Goal: Transaction & Acquisition: Purchase product/service

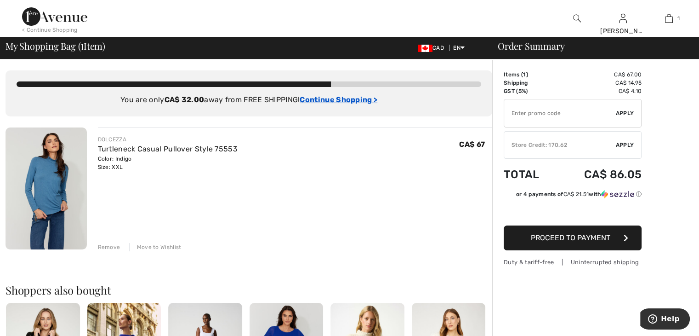
click at [314, 98] on ins "Continue Shopping >" at bounding box center [339, 99] width 78 height 9
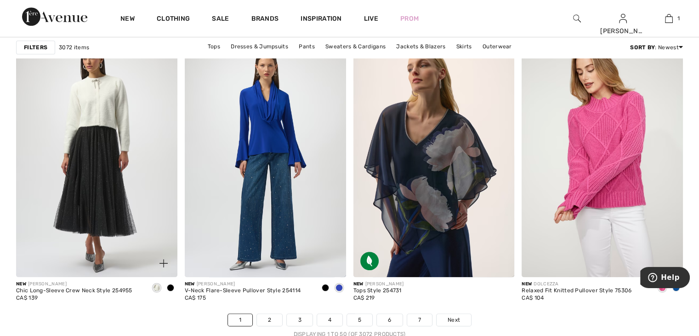
scroll to position [4139, 0]
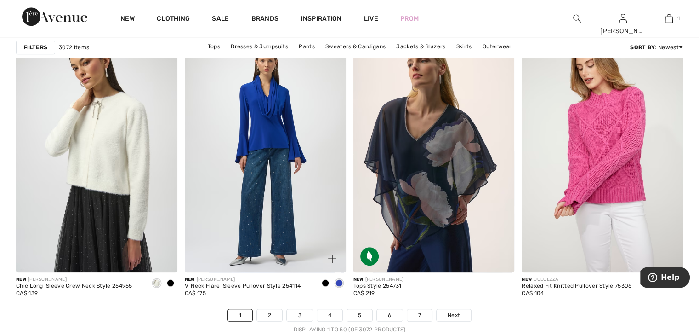
click at [340, 282] on span at bounding box center [339, 282] width 7 height 7
click at [338, 281] on span at bounding box center [339, 282] width 7 height 7
click at [323, 279] on span at bounding box center [325, 282] width 7 height 7
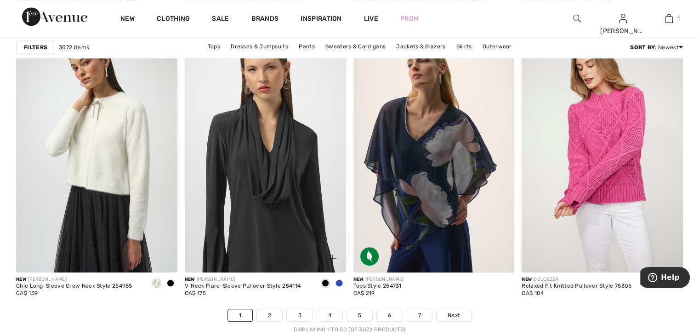
click at [338, 281] on span at bounding box center [339, 282] width 7 height 7
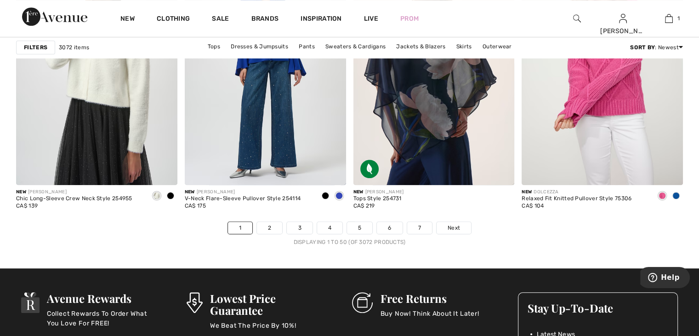
scroll to position [4231, 0]
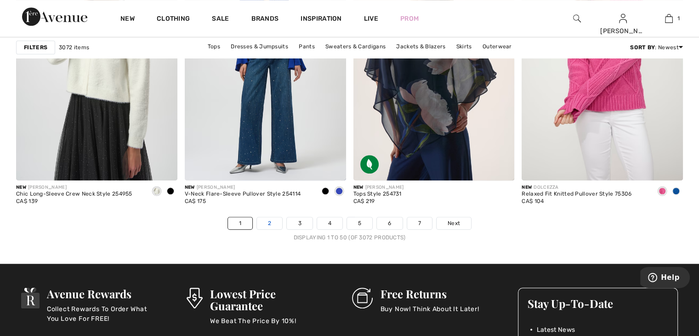
click at [270, 220] on link "2" at bounding box center [269, 223] width 25 height 12
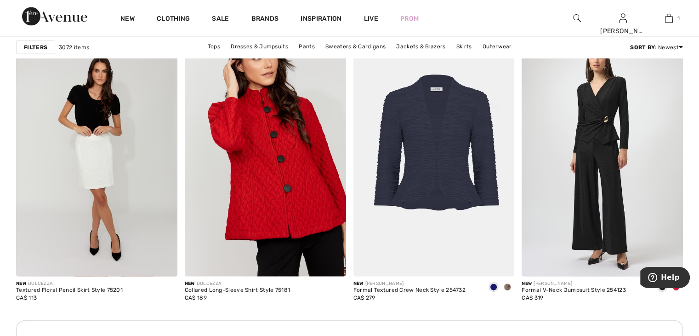
scroll to position [1931, 0]
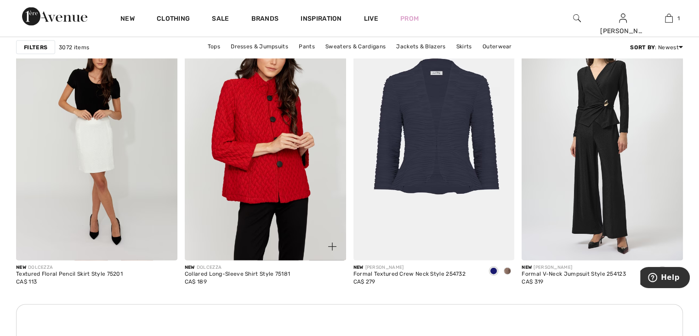
click at [189, 269] on span "New" at bounding box center [190, 267] width 10 height 6
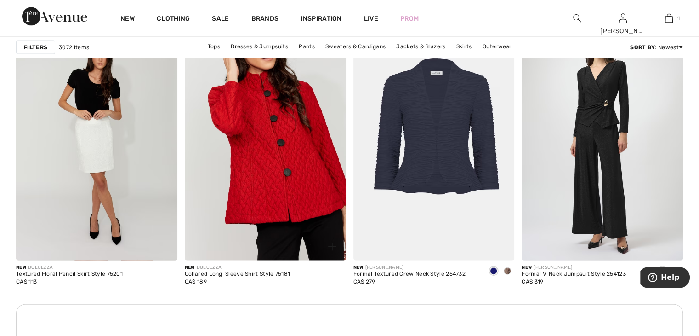
click at [257, 208] on img at bounding box center [265, 139] width 161 height 242
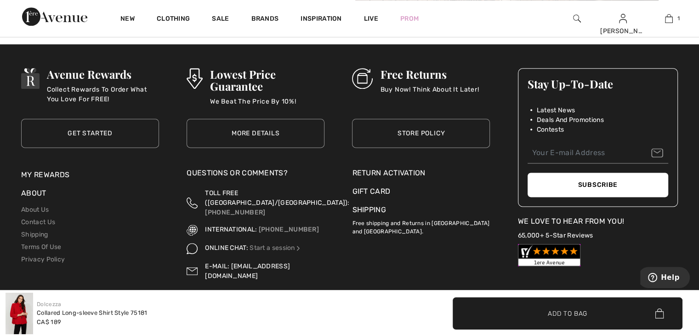
scroll to position [1220, 0]
